Goal: Communication & Community: Share content

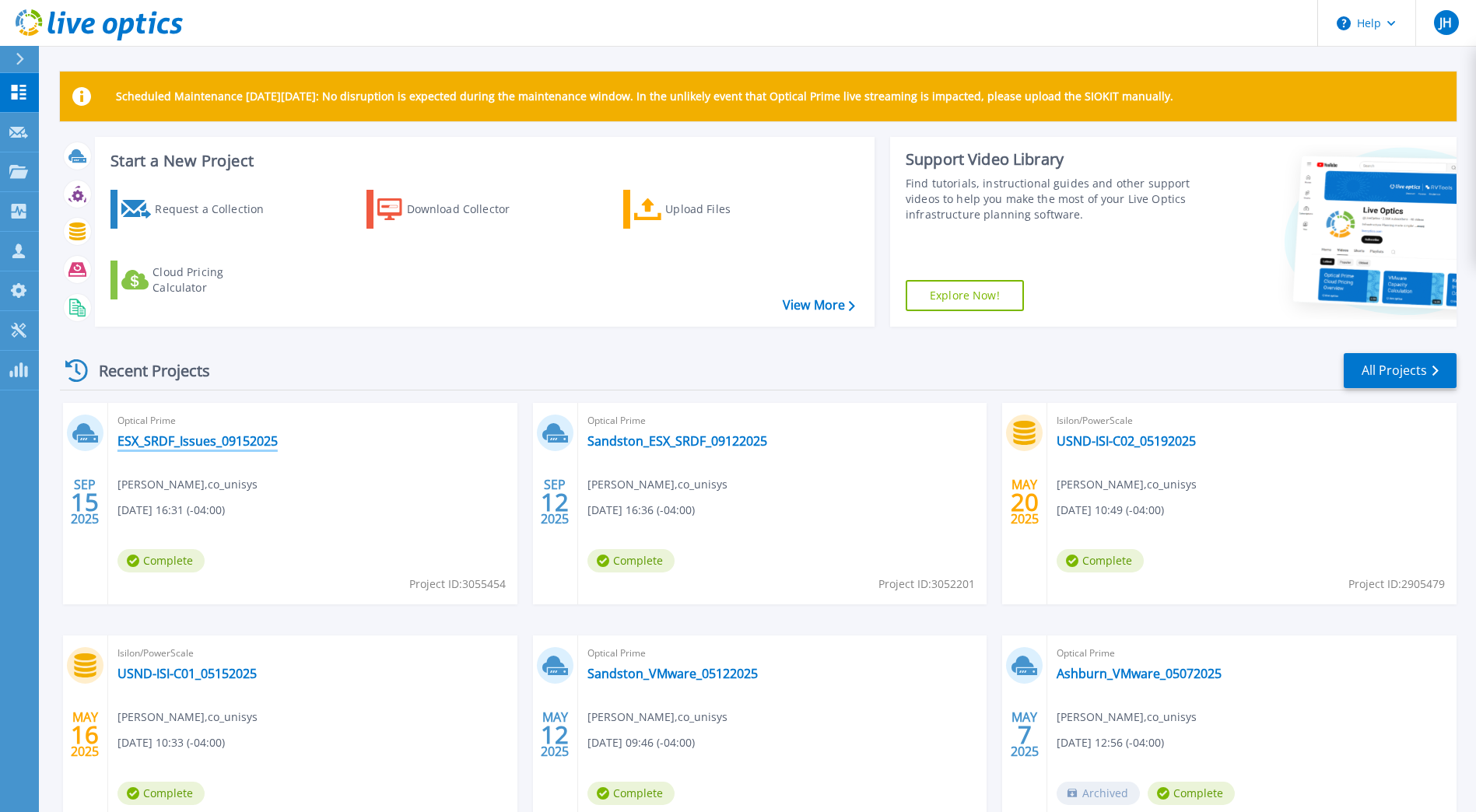
click at [213, 445] on link "ESX_SRDF_Issues_09152025" at bounding box center [197, 441] width 160 height 15
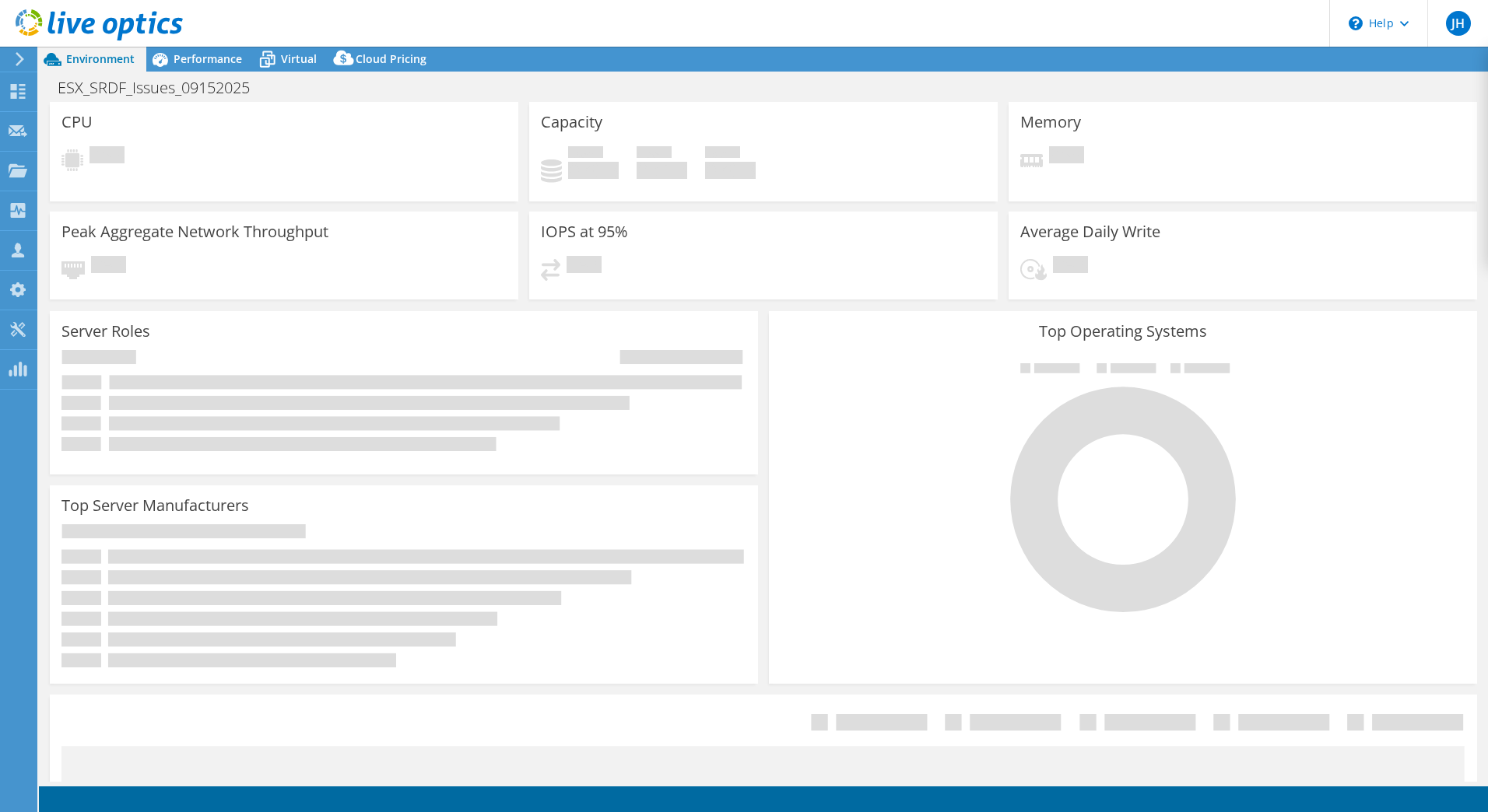
select select "USD"
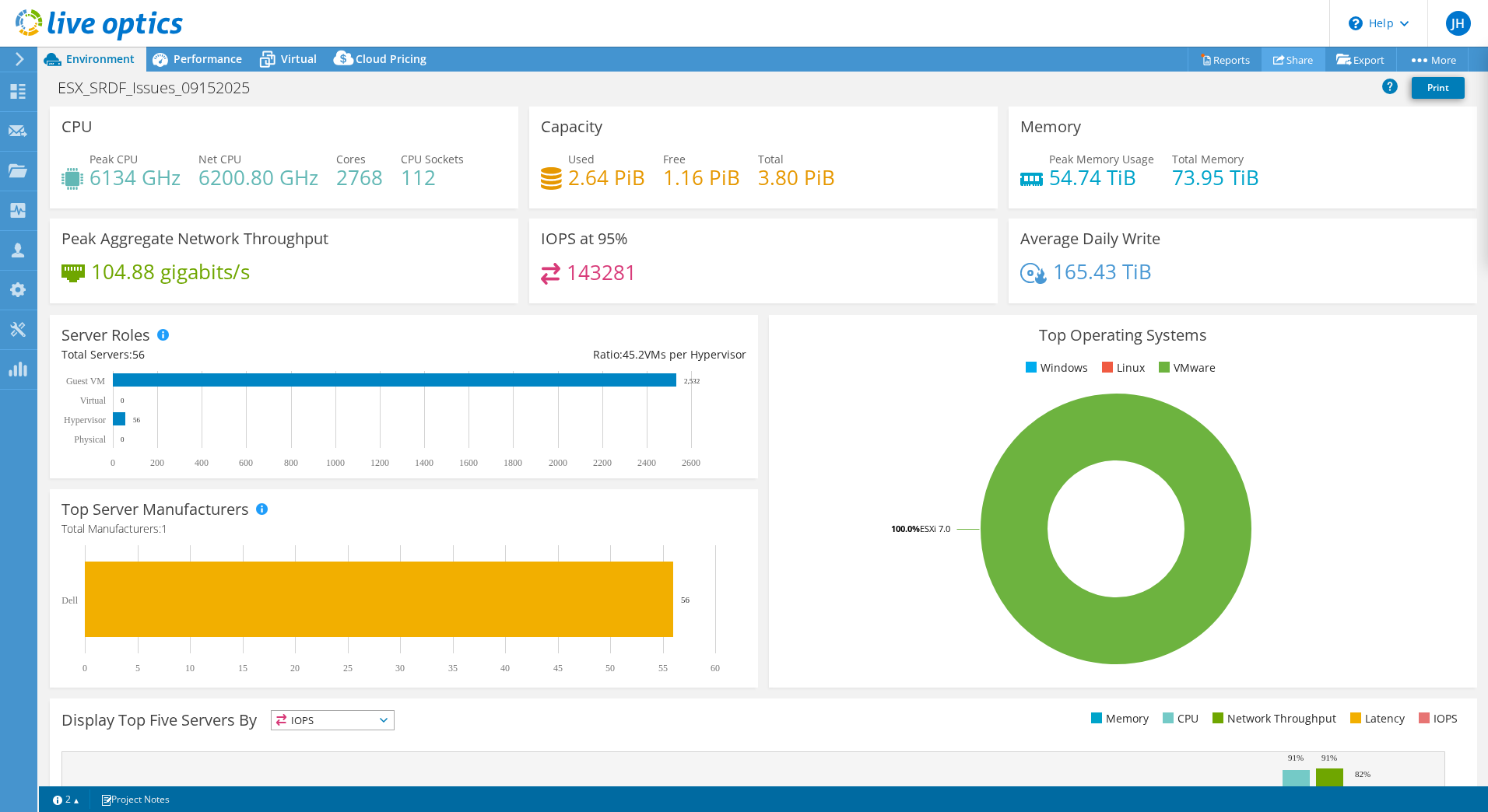
click at [1301, 60] on link "Share" at bounding box center [1293, 59] width 64 height 24
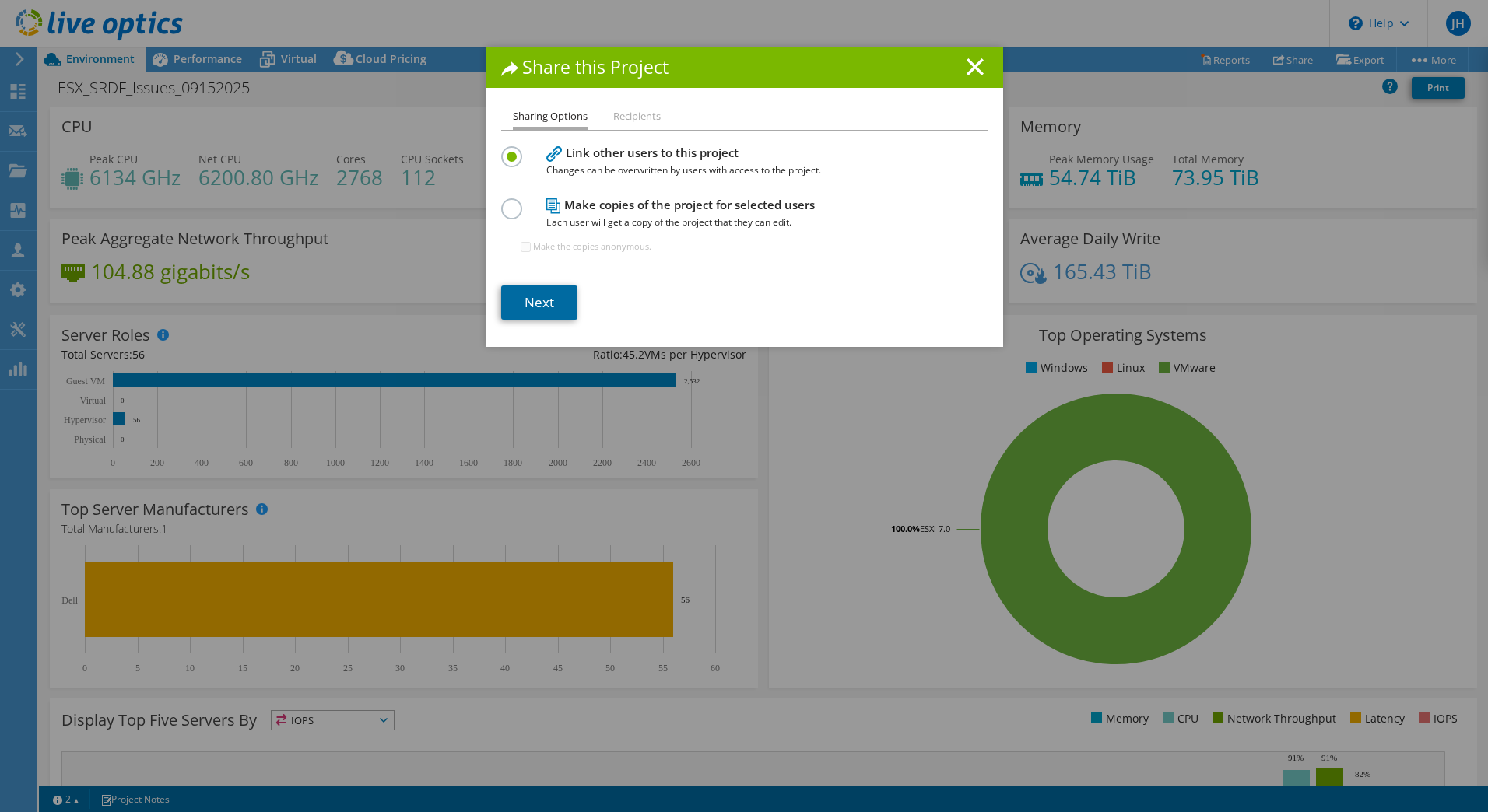
click at [544, 303] on link "Next" at bounding box center [539, 302] width 76 height 35
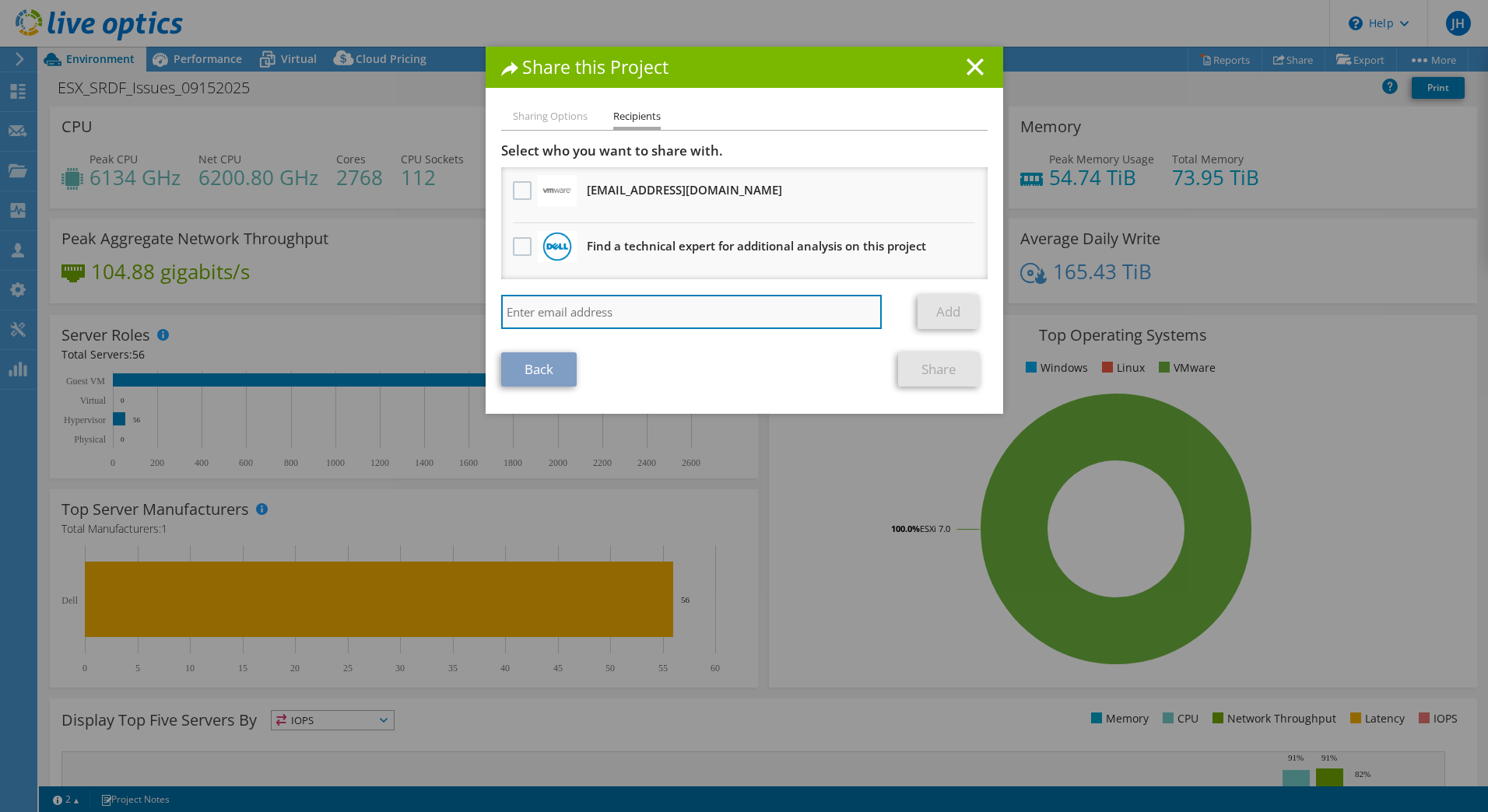
click at [592, 315] on input "search" at bounding box center [692, 312] width 381 height 35
click at [622, 317] on input "search" at bounding box center [692, 312] width 381 height 35
paste input "[PERSON_NAME][EMAIL_ADDRESS][PERSON_NAME][DOMAIN_NAME]"
type input "[PERSON_NAME][EMAIL_ADDRESS][PERSON_NAME][DOMAIN_NAME]"
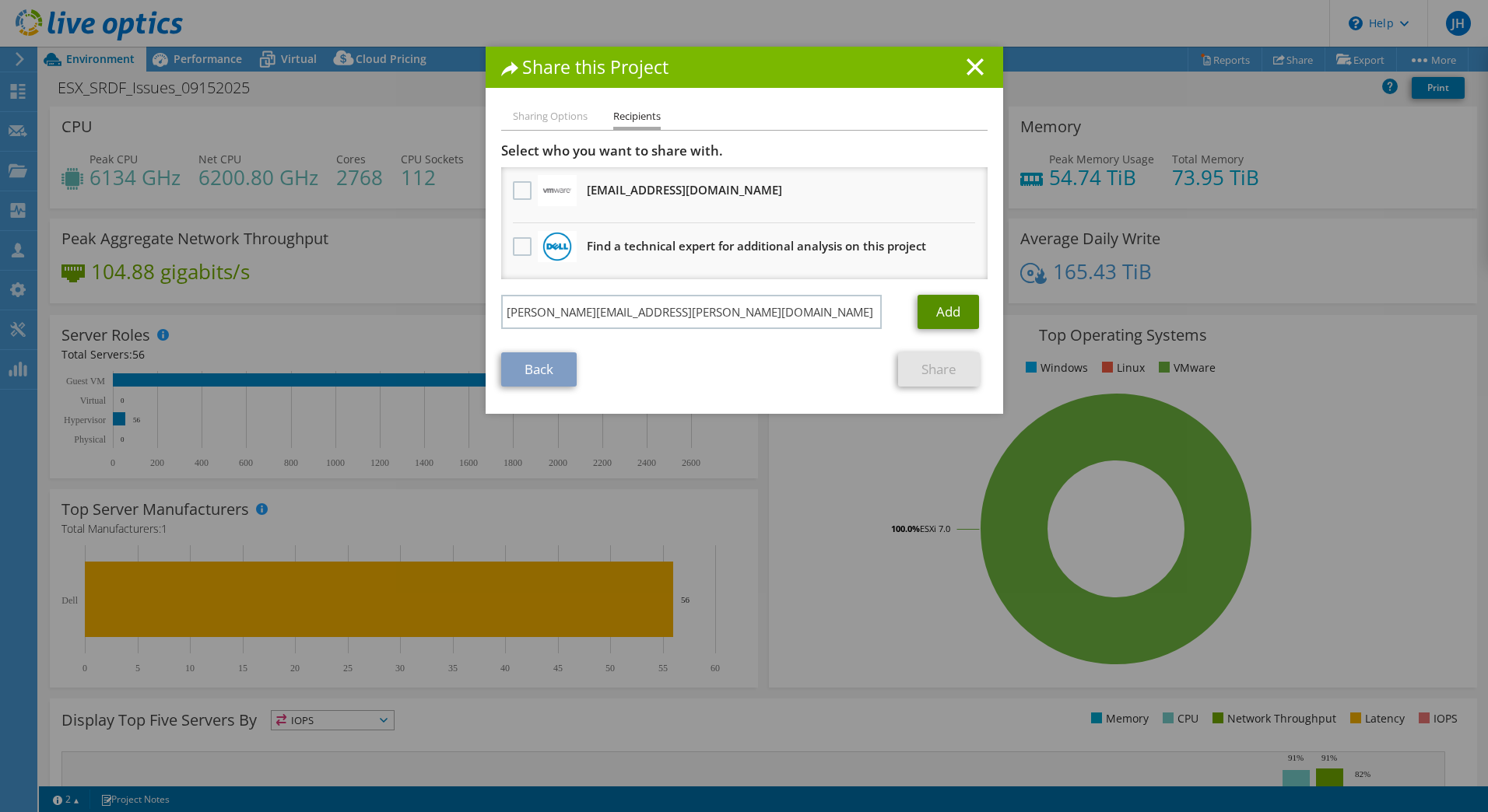
click at [940, 311] on link "Add" at bounding box center [948, 312] width 61 height 35
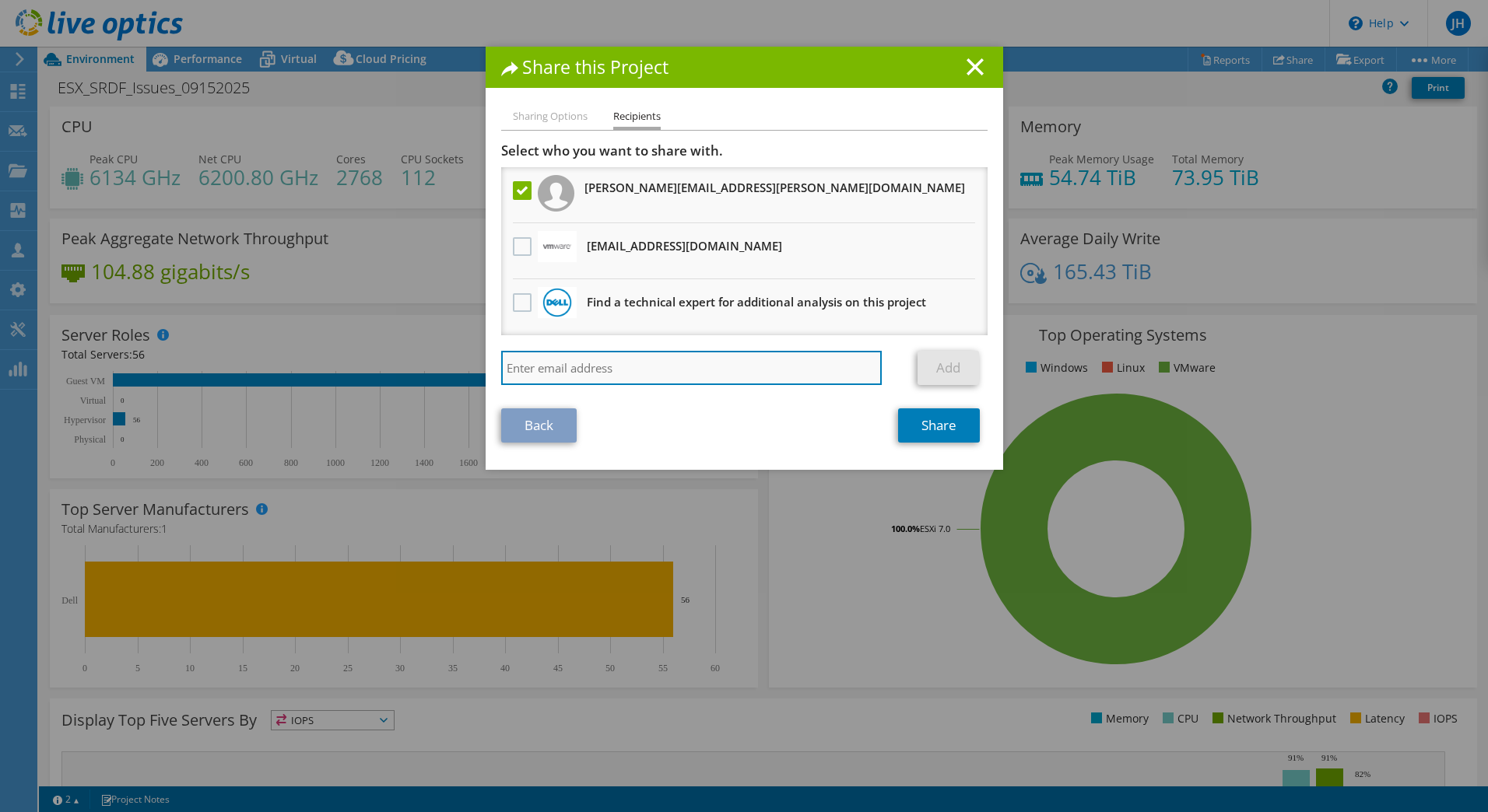
click at [586, 375] on input "search" at bounding box center [692, 367] width 381 height 35
paste input "[PERSON_NAME][EMAIL_ADDRESS][PERSON_NAME][DOMAIN_NAME]"
type input "[PERSON_NAME][EMAIL_ADDRESS][PERSON_NAME][DOMAIN_NAME]"
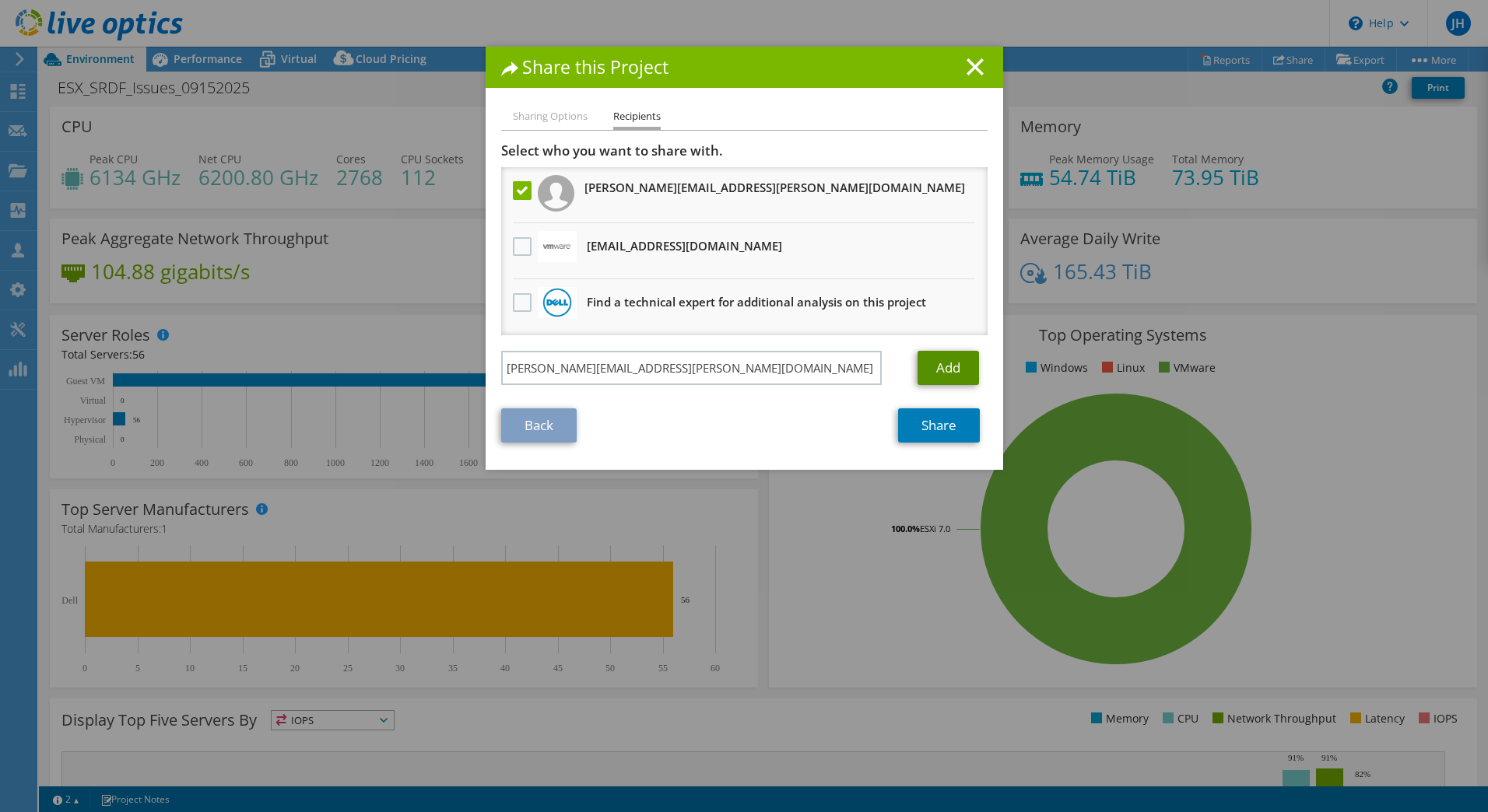
click at [931, 375] on link "Add" at bounding box center [948, 367] width 61 height 35
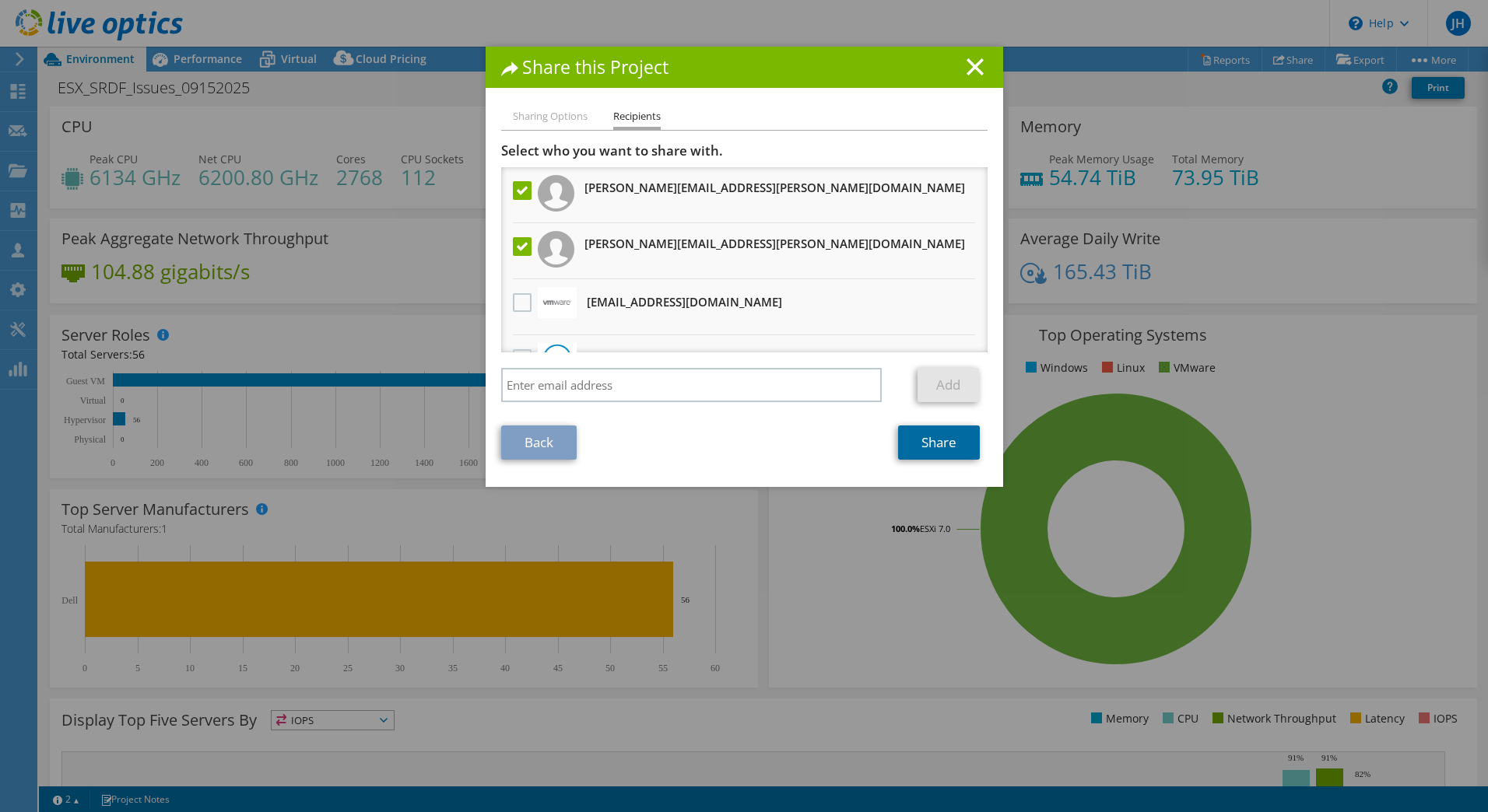
click at [910, 433] on link "Share" at bounding box center [939, 442] width 82 height 35
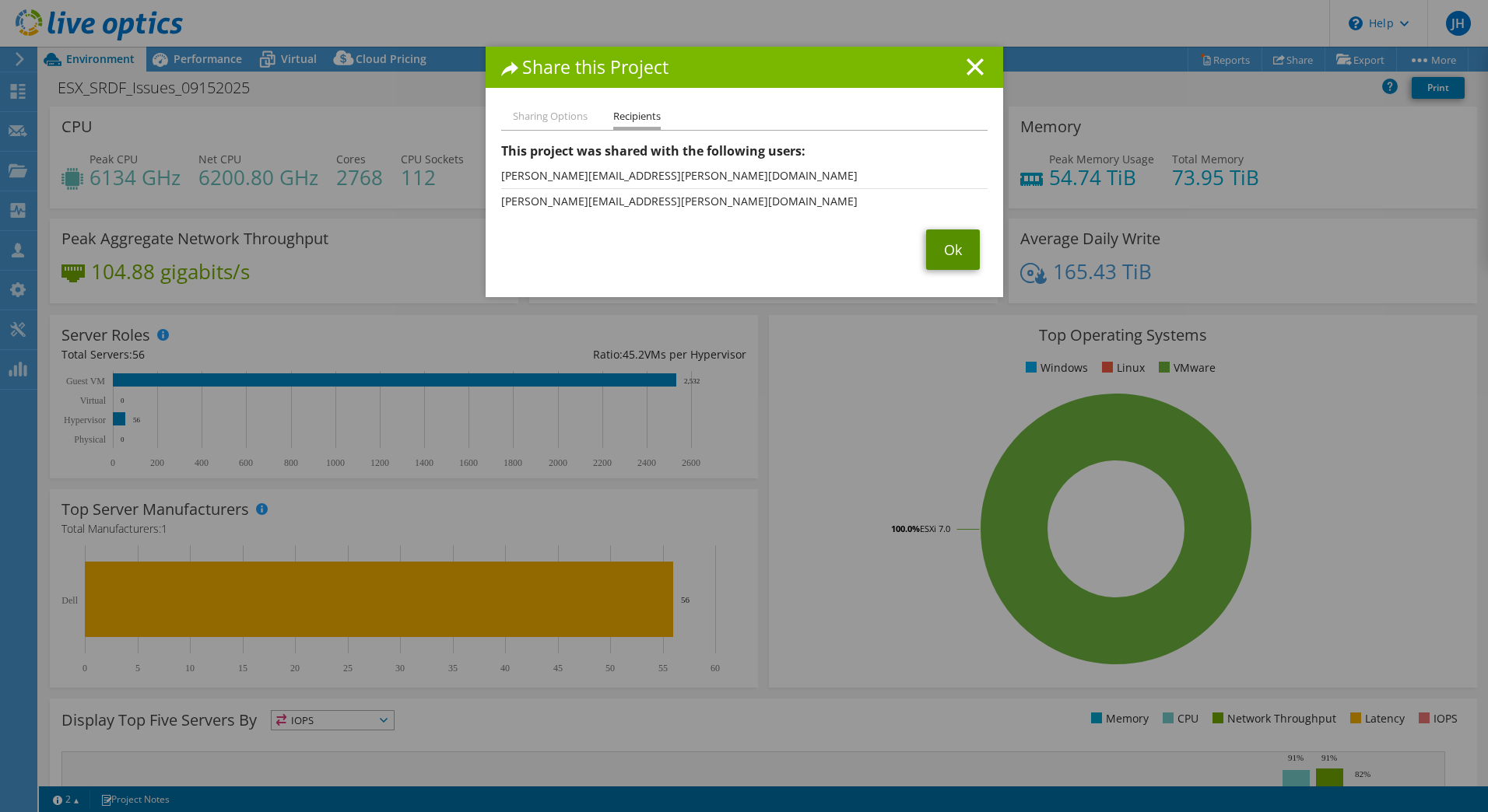
click at [936, 262] on link "Ok" at bounding box center [953, 250] width 54 height 40
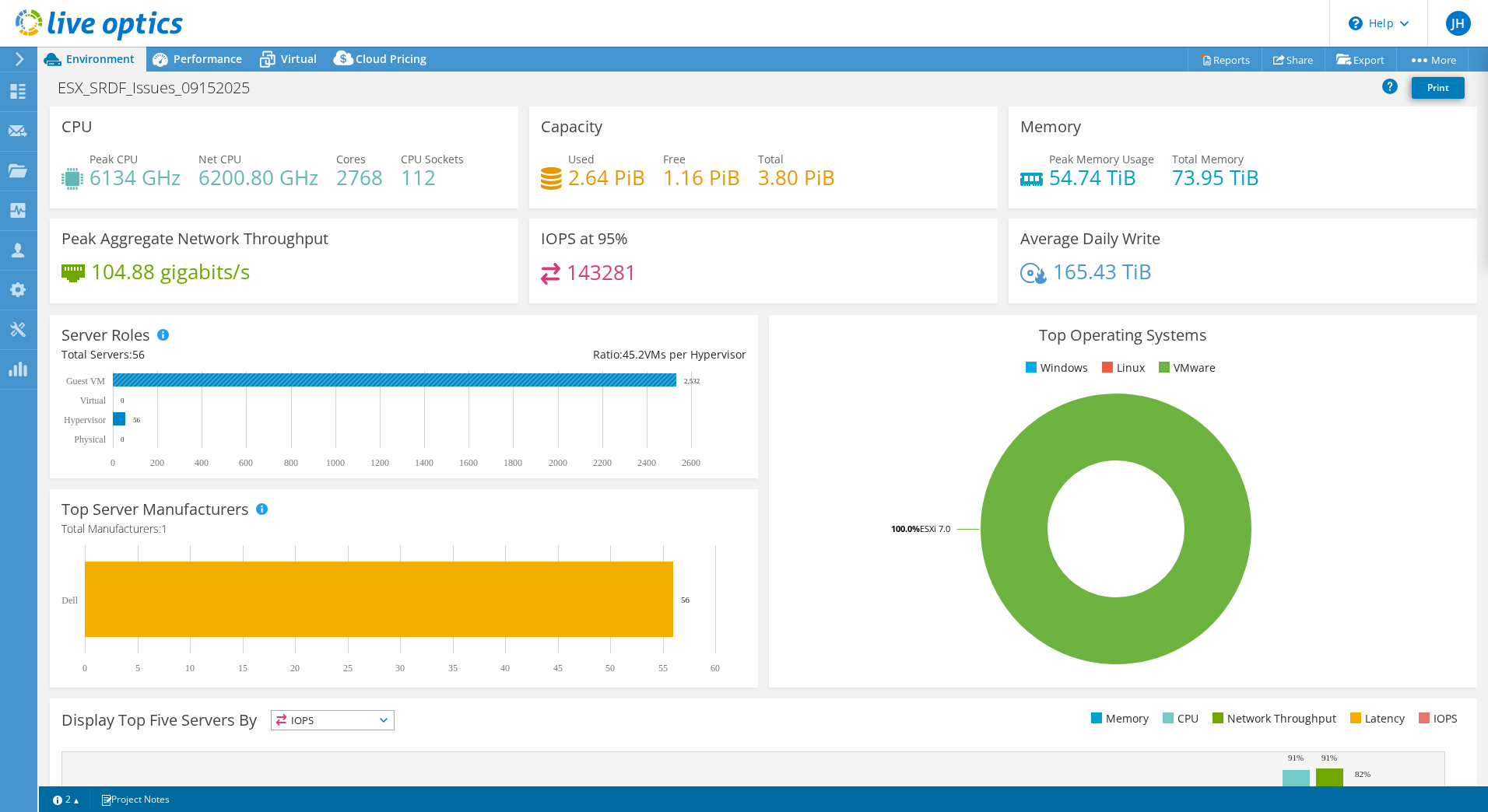
click at [358, 382] on rect at bounding box center [394, 380] width 564 height 13
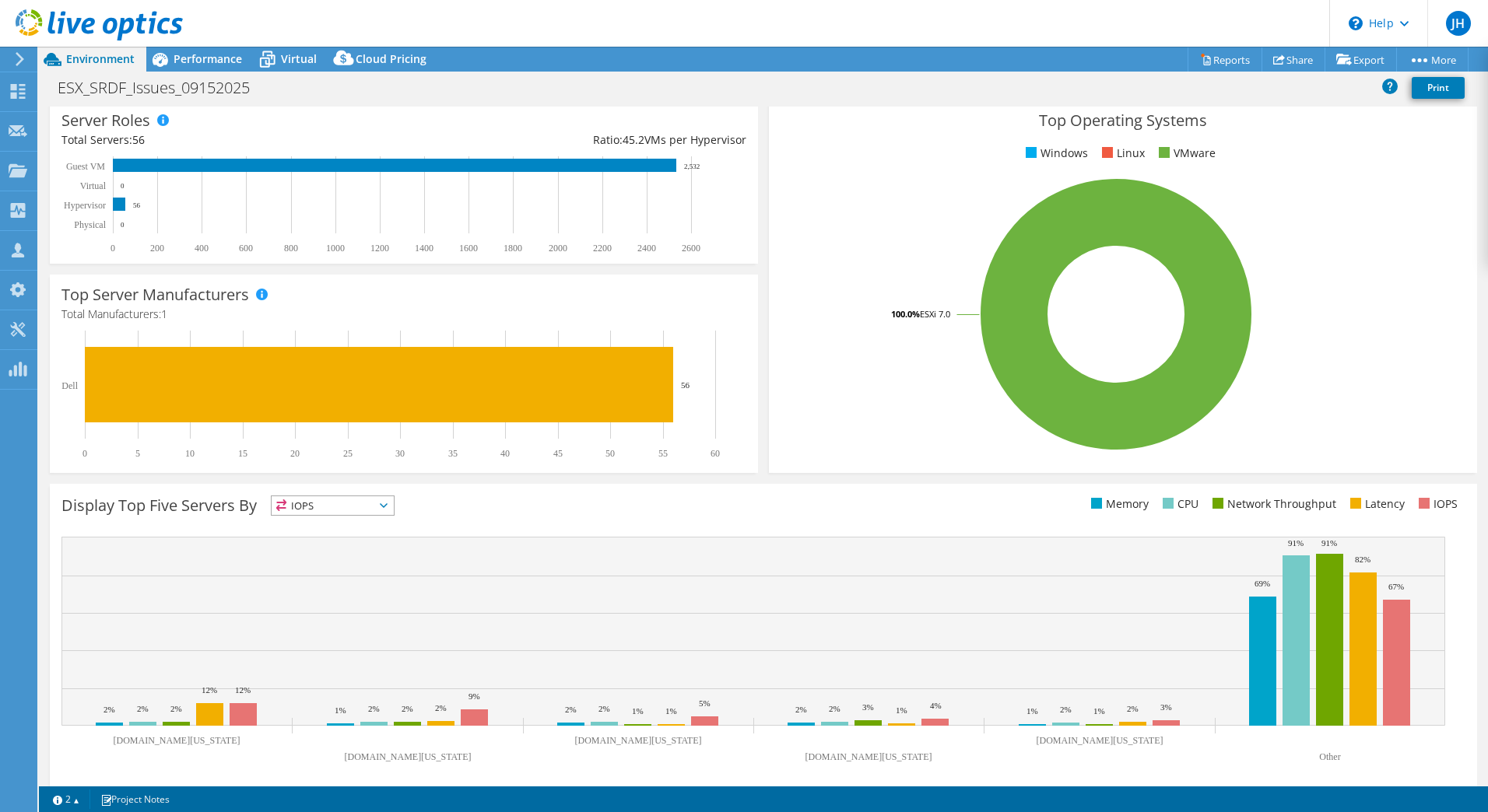
scroll to position [227, 0]
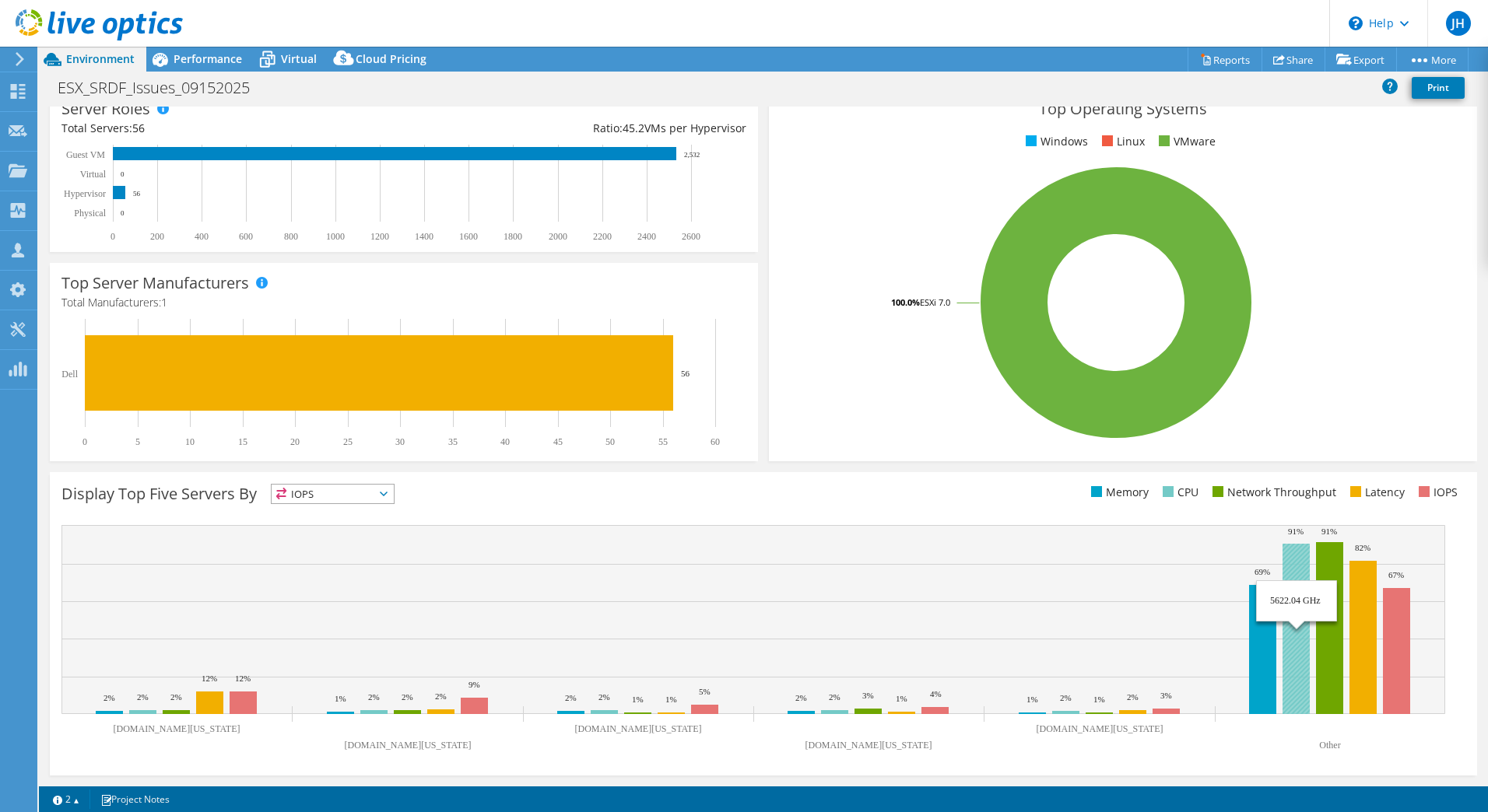
click at [1301, 557] on rect at bounding box center [1297, 629] width 27 height 170
click at [387, 493] on icon at bounding box center [384, 494] width 8 height 5
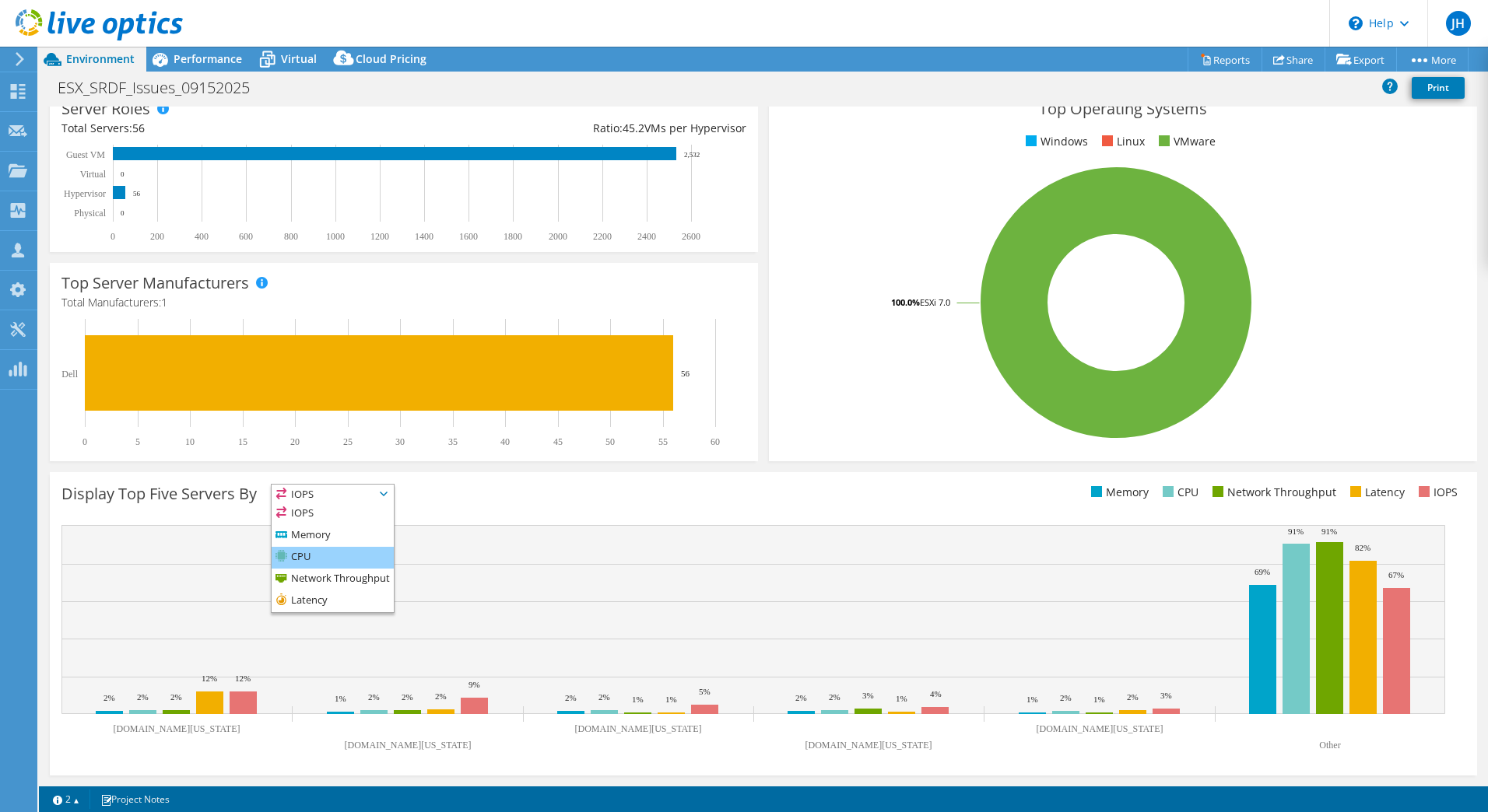
click at [332, 550] on li "CPU" at bounding box center [333, 557] width 122 height 22
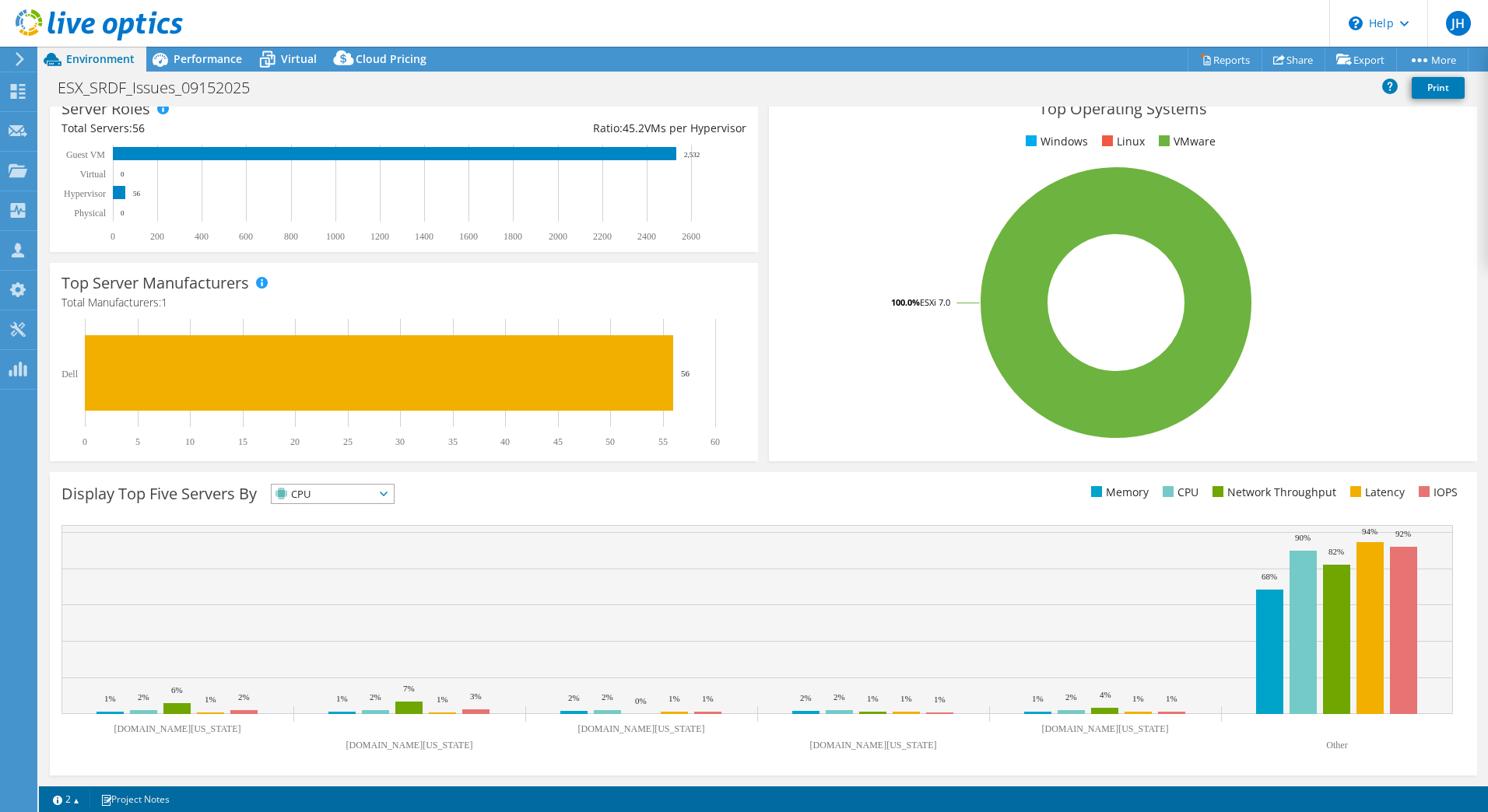
click at [388, 493] on icon at bounding box center [384, 494] width 8 height 5
click at [317, 592] on li "Latency" at bounding box center [333, 601] width 122 height 22
click at [388, 492] on icon at bounding box center [384, 494] width 8 height 5
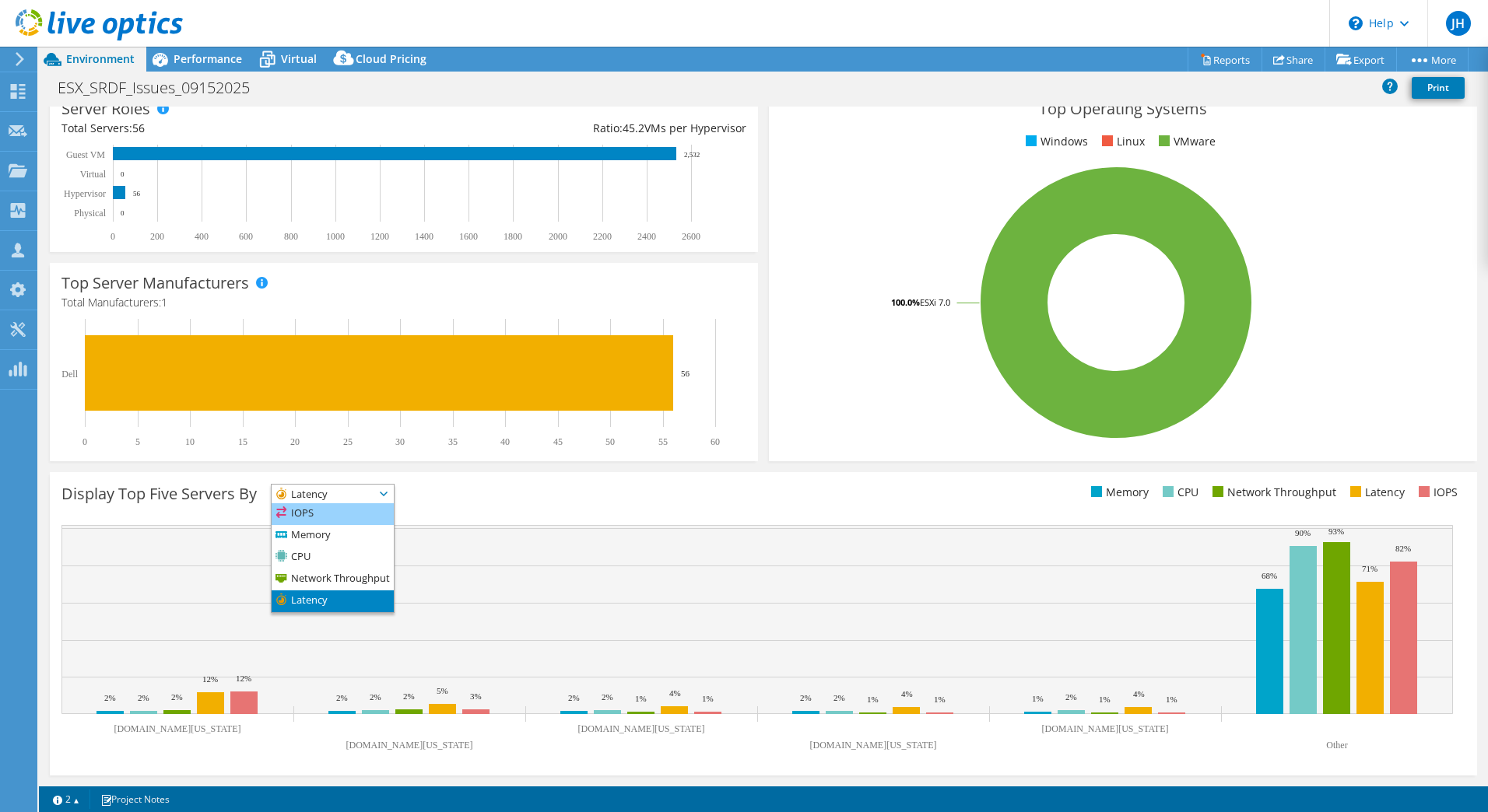
click at [377, 506] on li "IOPS" at bounding box center [333, 514] width 122 height 22
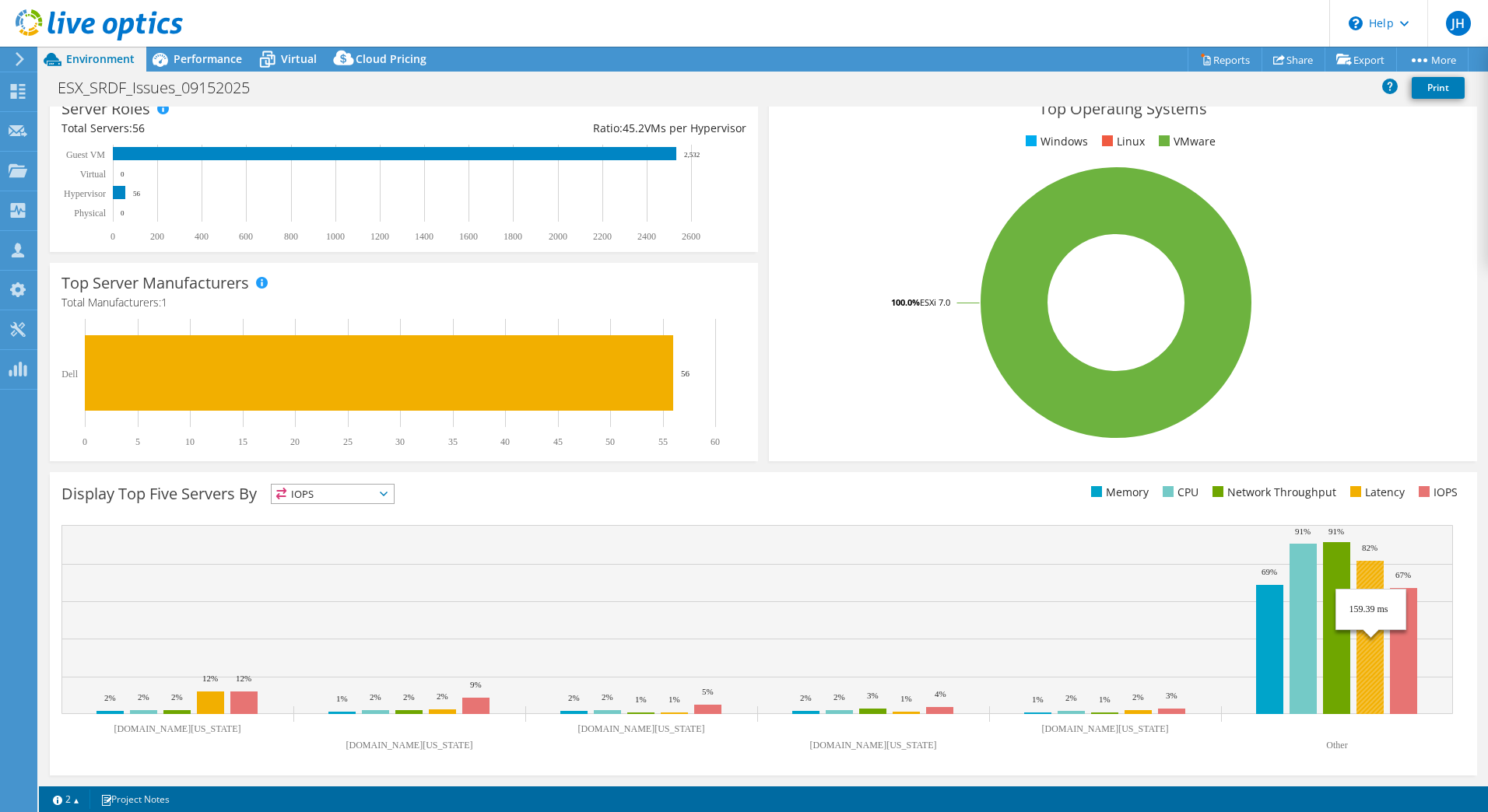
click at [1366, 693] on rect at bounding box center [1371, 638] width 27 height 154
click at [1334, 742] on text "Other" at bounding box center [1337, 745] width 21 height 11
click at [1334, 742] on text "Other" at bounding box center [1337, 745] width 21 height 11
click at [1280, 686] on rect at bounding box center [1270, 650] width 27 height 129
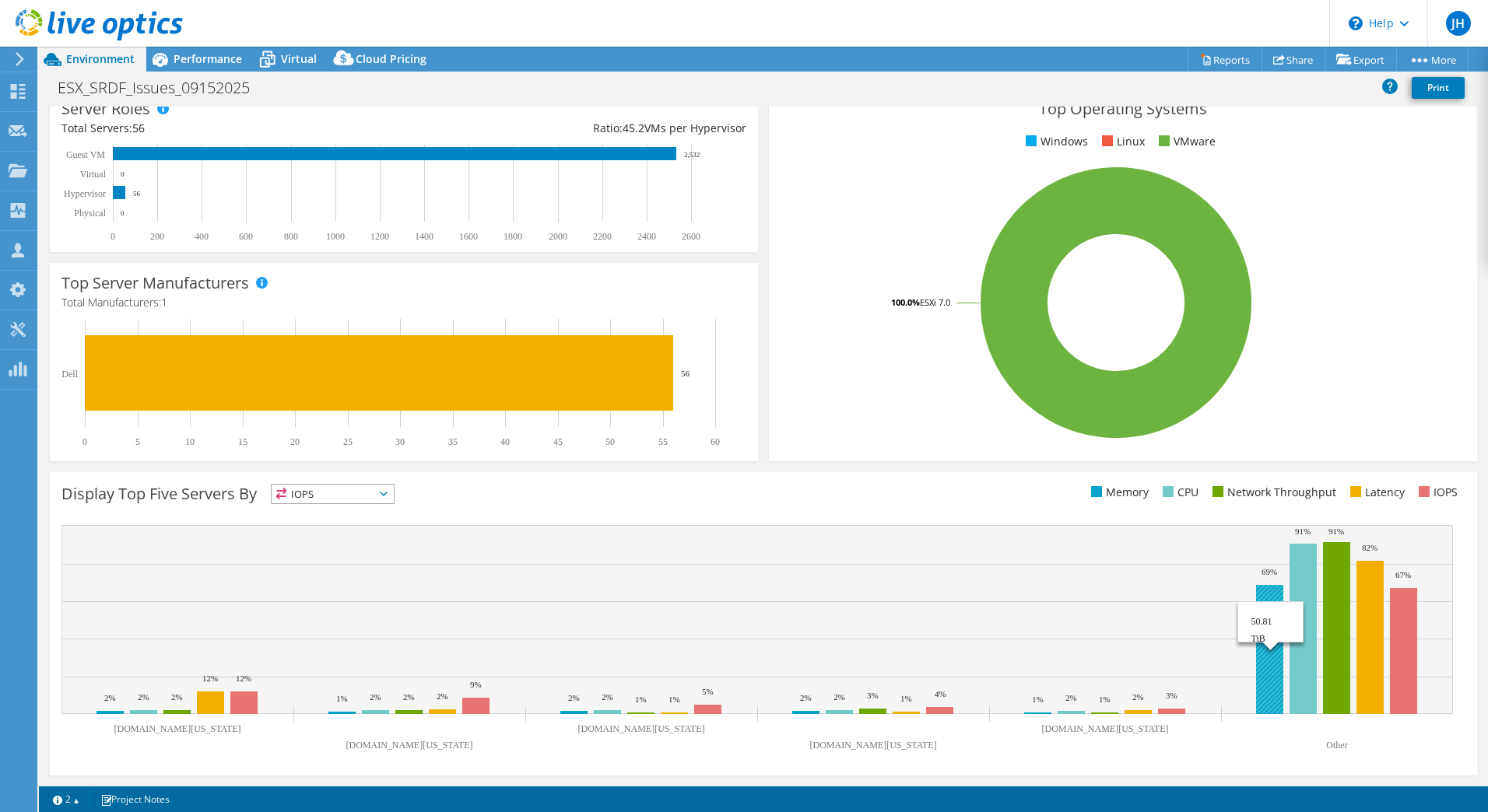
click at [1280, 686] on rect at bounding box center [1270, 650] width 27 height 129
click at [1297, 679] on rect at bounding box center [1304, 629] width 27 height 170
click at [1346, 672] on rect at bounding box center [1337, 629] width 27 height 172
click at [1375, 672] on rect at bounding box center [1371, 638] width 27 height 154
click at [1400, 670] on rect at bounding box center [1404, 651] width 27 height 126
